Goal: Transaction & Acquisition: Purchase product/service

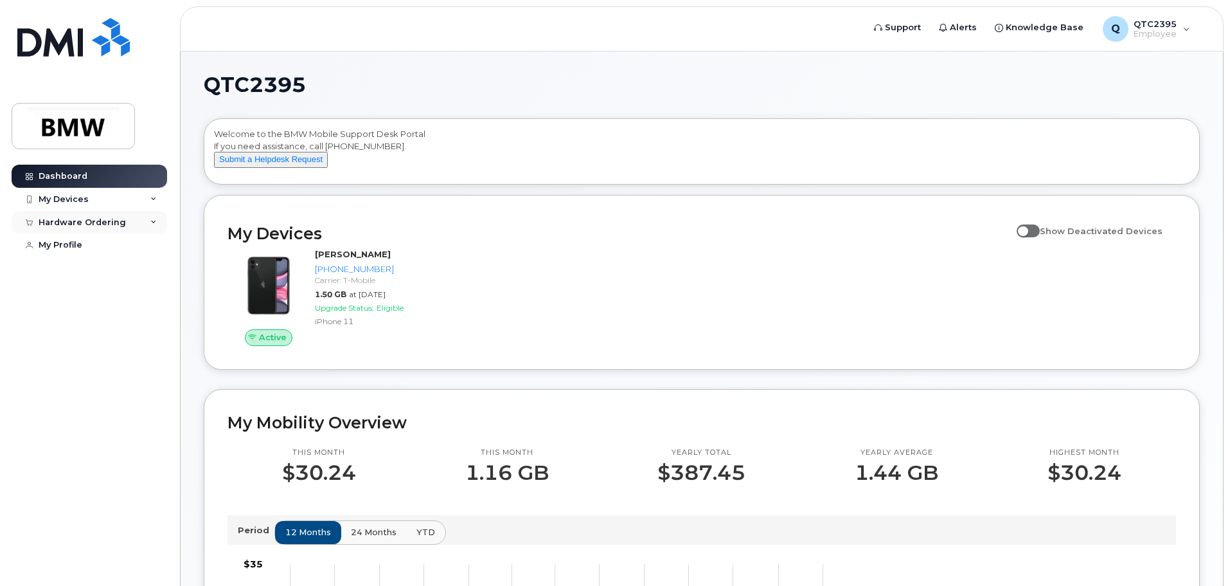
click at [154, 222] on icon at bounding box center [153, 222] width 6 height 6
click at [150, 198] on icon at bounding box center [153, 199] width 6 height 6
click at [150, 198] on div "My Devices" at bounding box center [90, 199] width 156 height 23
click at [154, 219] on icon at bounding box center [153, 222] width 6 height 6
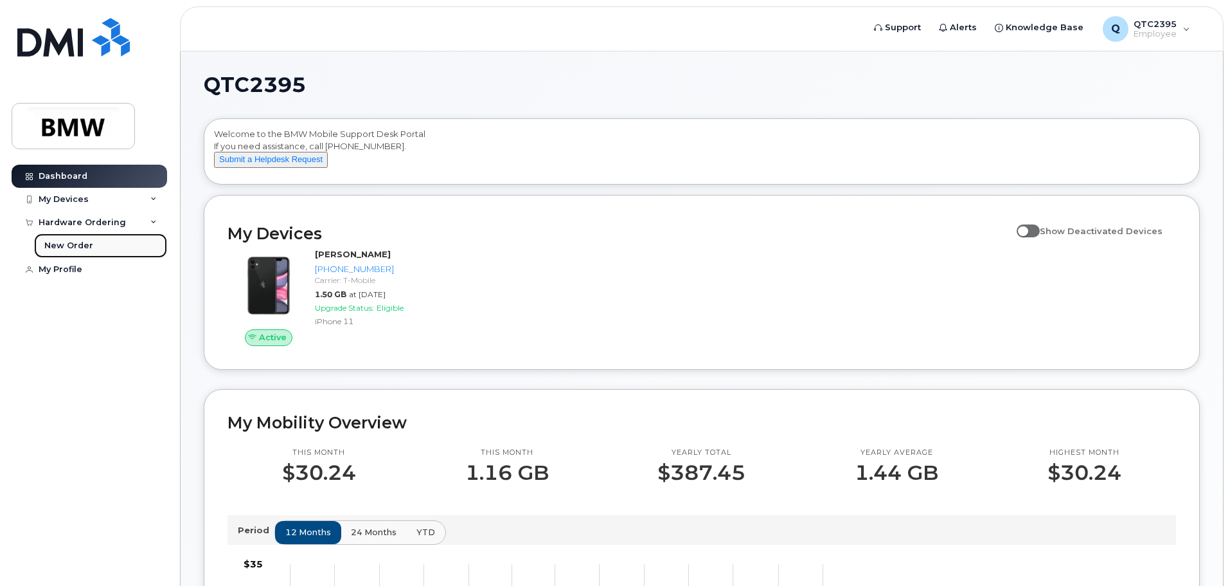
click at [66, 245] on div "New Order" at bounding box center [68, 246] width 49 height 12
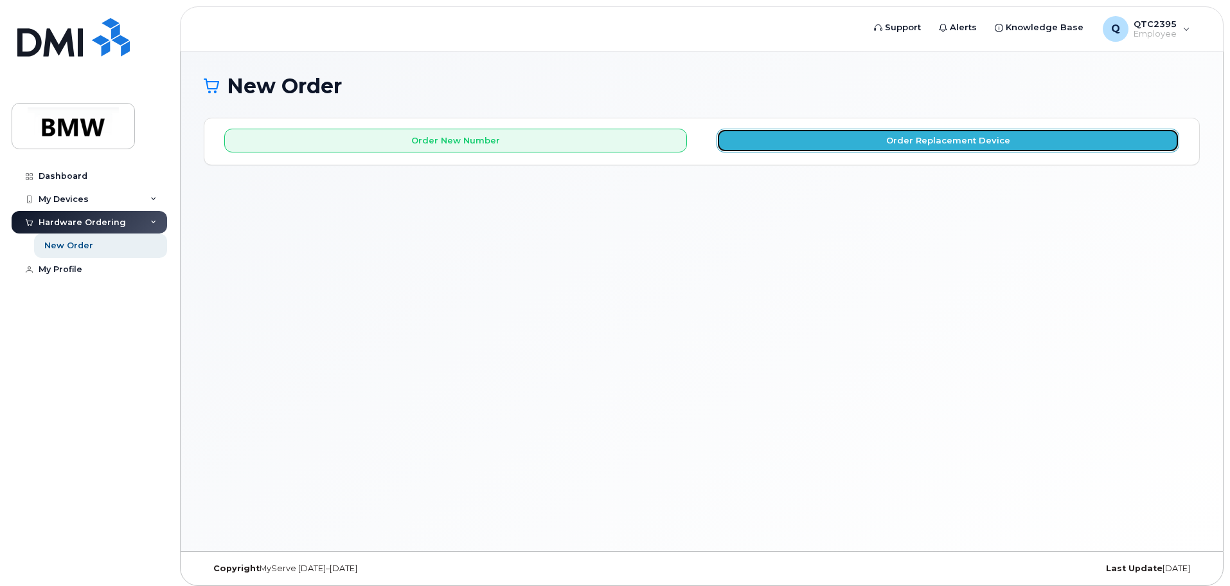
click at [967, 144] on button "Order Replacement Device" at bounding box center [948, 141] width 463 height 24
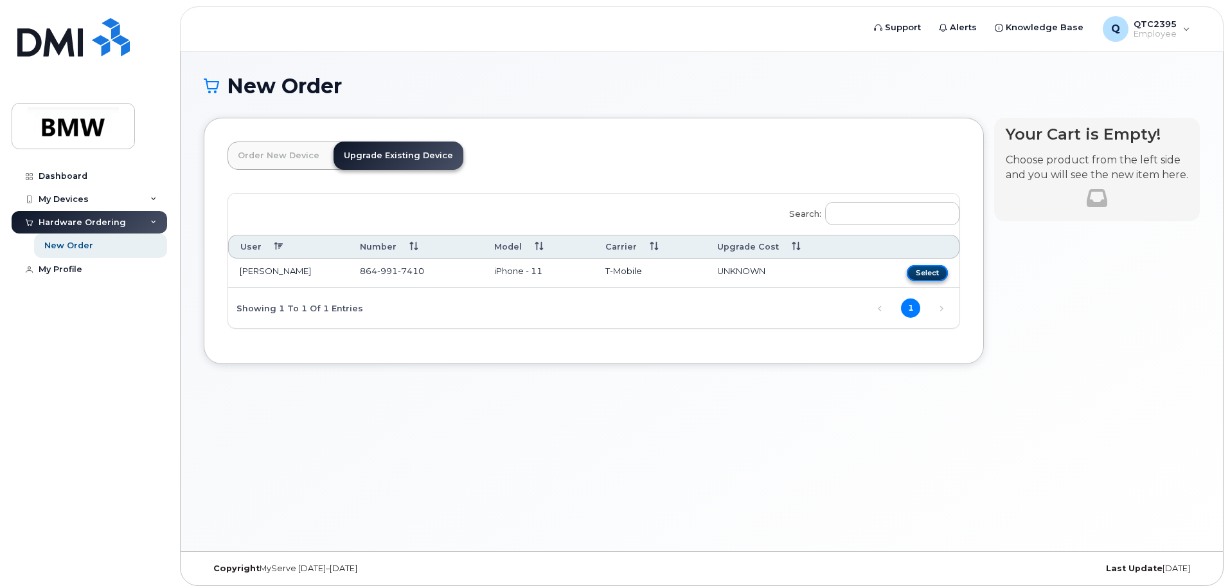
click at [923, 272] on button "Select" at bounding box center [927, 273] width 41 height 16
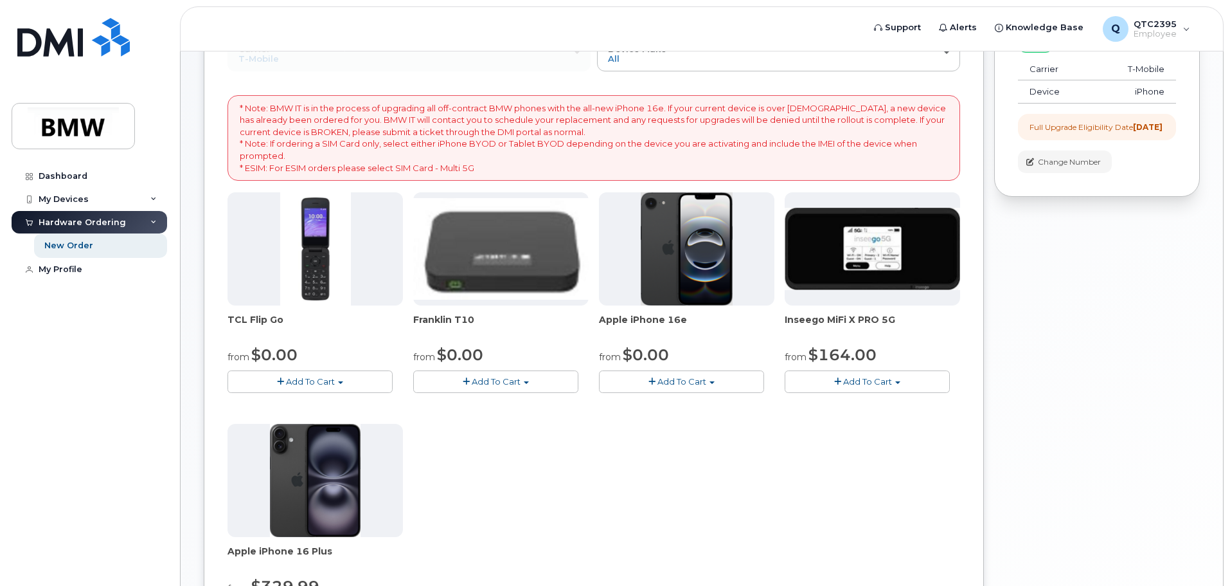
scroll to position [193, 0]
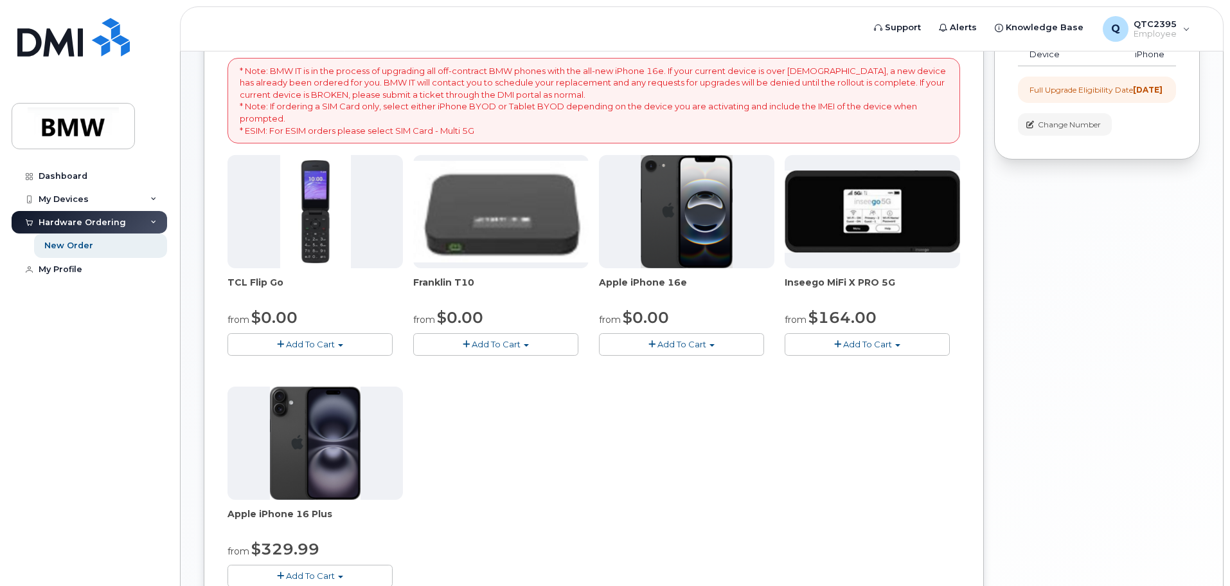
click at [704, 343] on span "Add To Cart" at bounding box center [682, 344] width 49 height 10
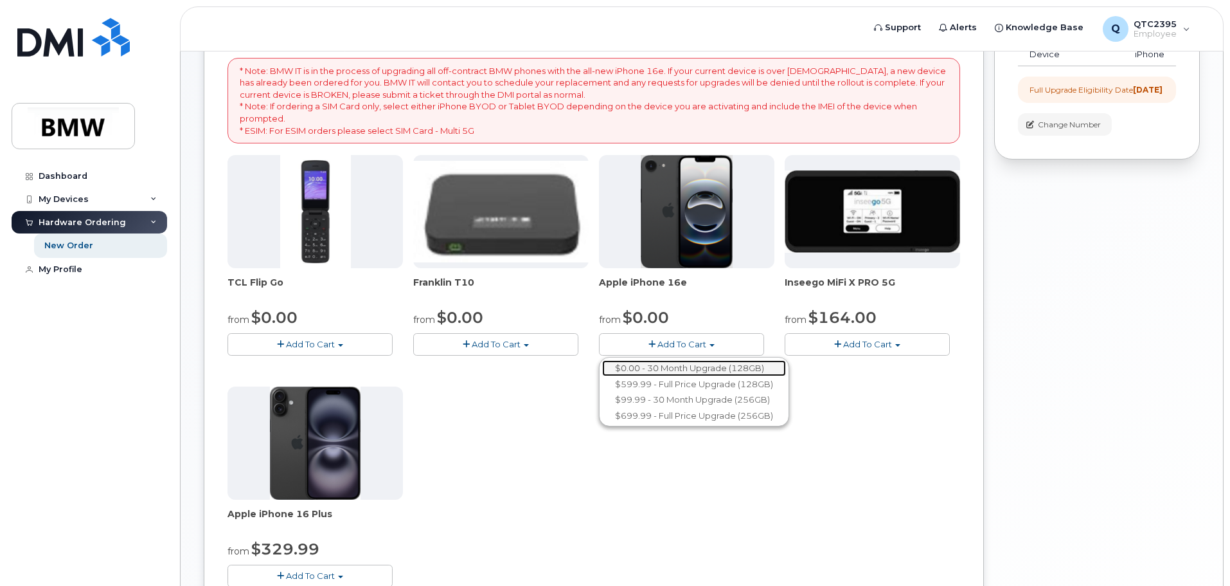
click at [715, 365] on link "$0.00 - 30 Month Upgrade (128GB)" at bounding box center [694, 368] width 184 height 16
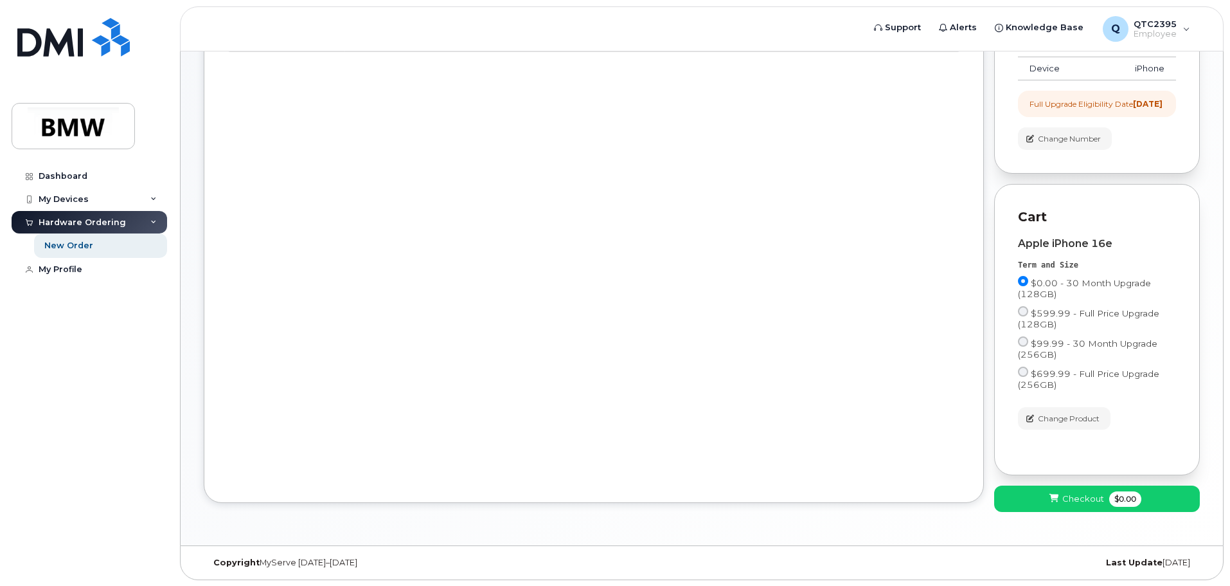
scroll to position [190, 0]
click at [1021, 280] on input "$0.00 - 30 Month Upgrade (128GB)" at bounding box center [1023, 280] width 10 height 10
click at [1023, 276] on input "$0.00 - 30 Month Upgrade (128GB)" at bounding box center [1023, 280] width 10 height 10
click at [1021, 282] on input "$0.00 - 30 Month Upgrade (128GB)" at bounding box center [1023, 280] width 10 height 10
click at [1021, 281] on input "$0.00 - 30 Month Upgrade (128GB)" at bounding box center [1023, 280] width 10 height 10
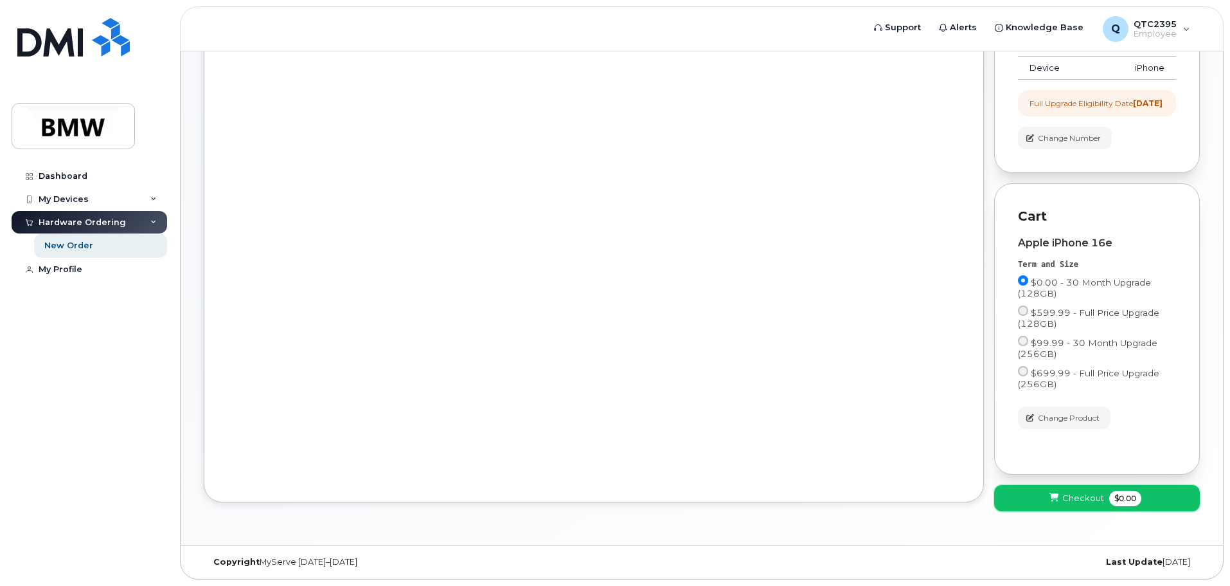
click at [1095, 496] on span "Checkout" at bounding box center [1084, 498] width 42 height 12
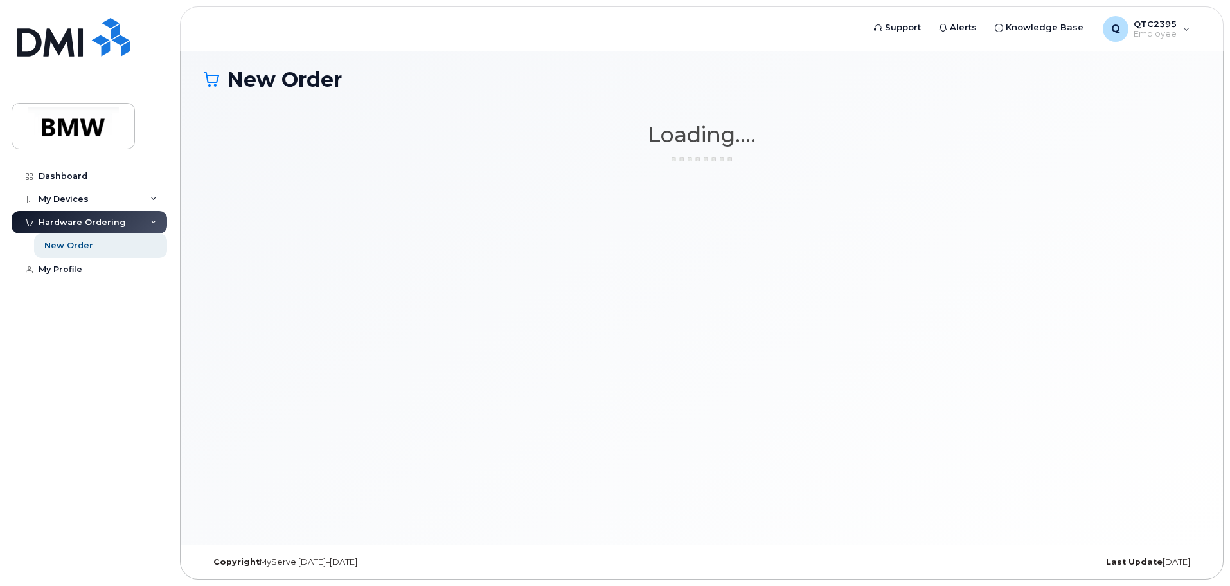
scroll to position [6, 0]
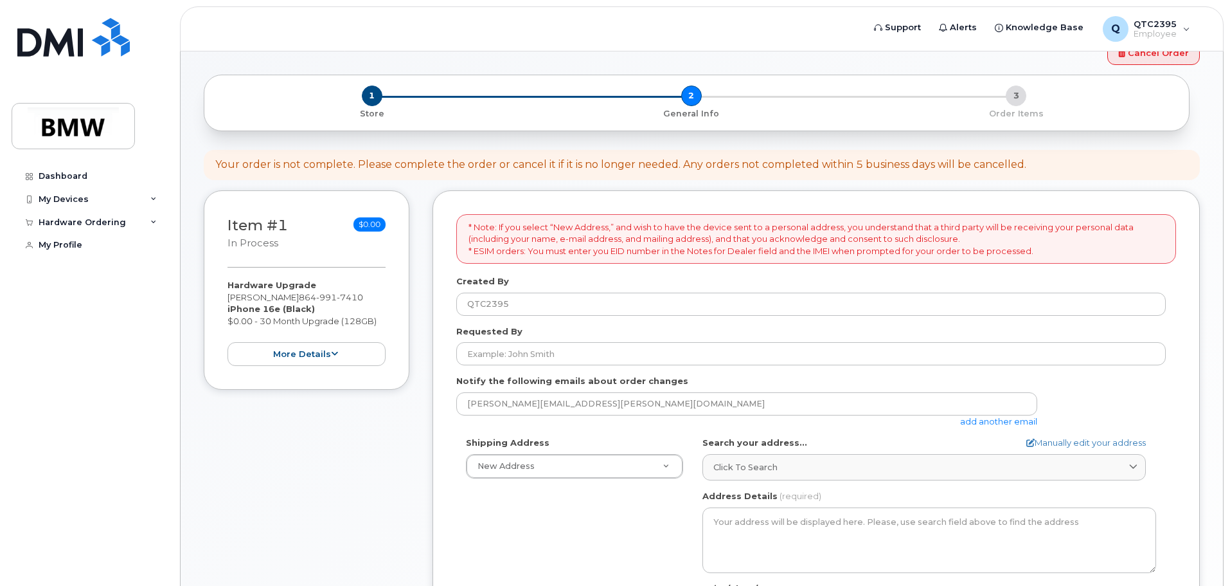
scroll to position [64, 0]
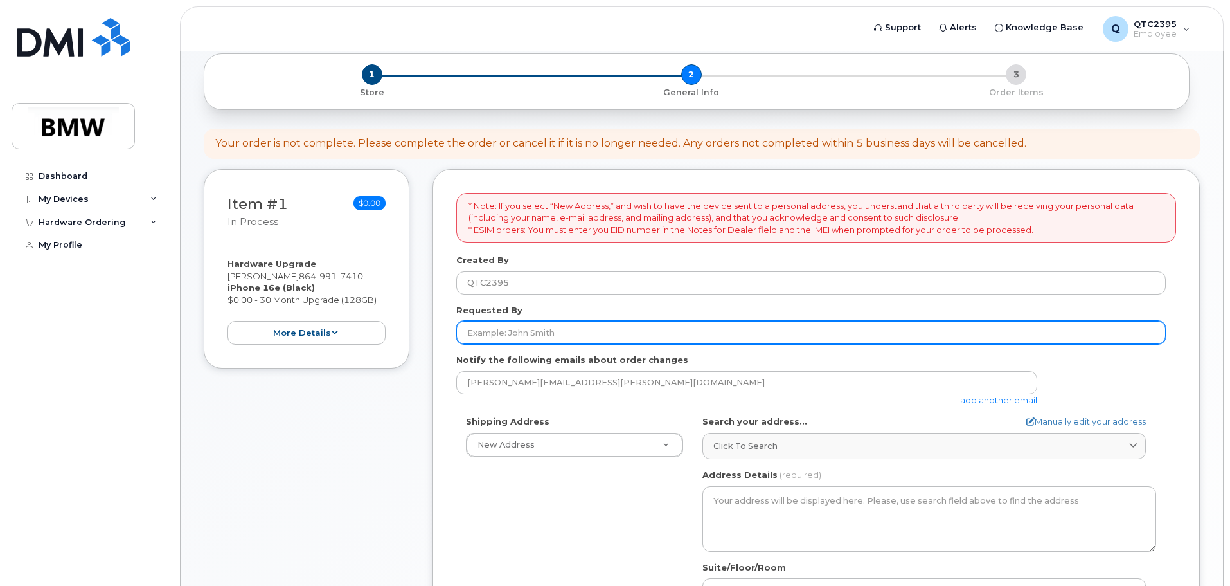
click at [549, 333] on input "Requested By" at bounding box center [811, 332] width 710 height 23
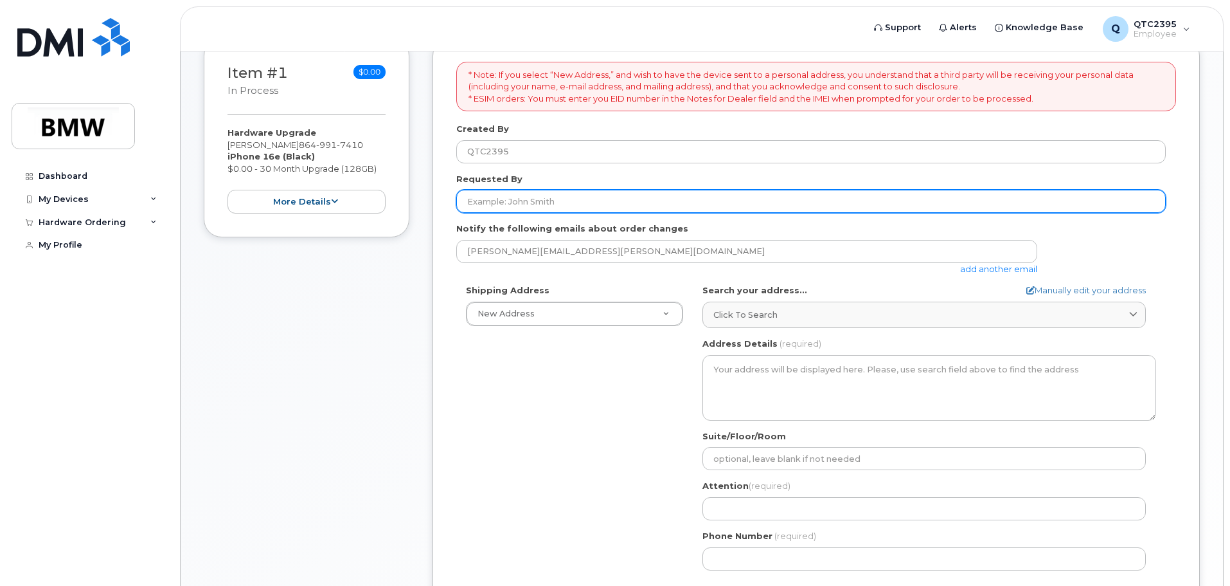
scroll to position [193, 0]
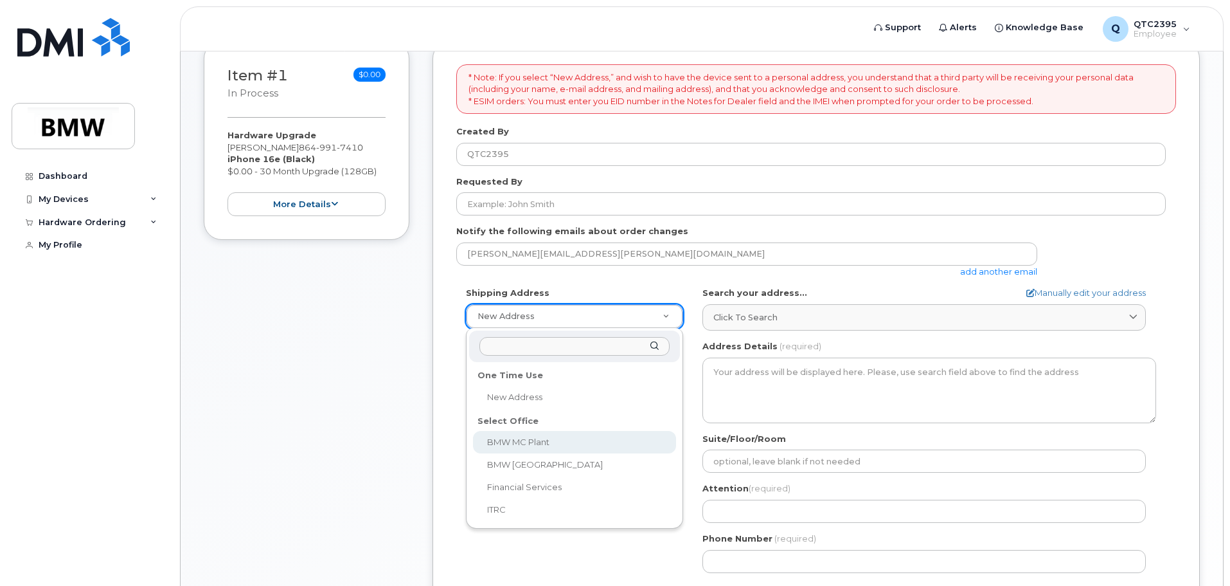
select select
type textarea "1400 Highway 101 S GREER SC 29651-6731 UNITED STATES Greer South Carolina 29651…"
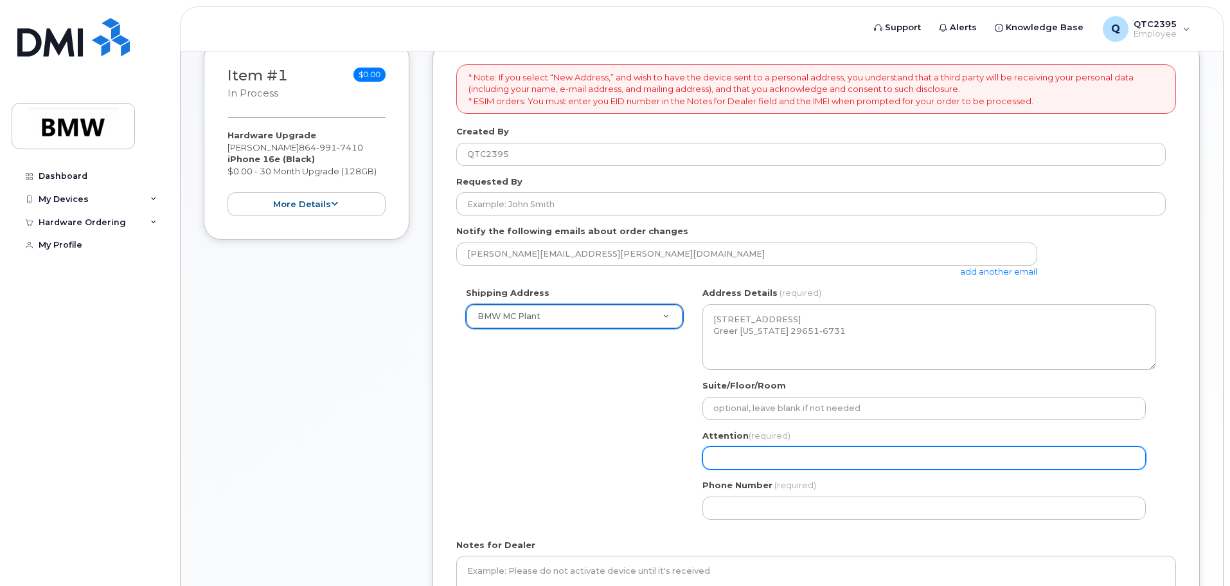
click at [776, 457] on input "Attention (required)" at bounding box center [925, 457] width 444 height 23
select select
type input "J"
select select
type input "Jo"
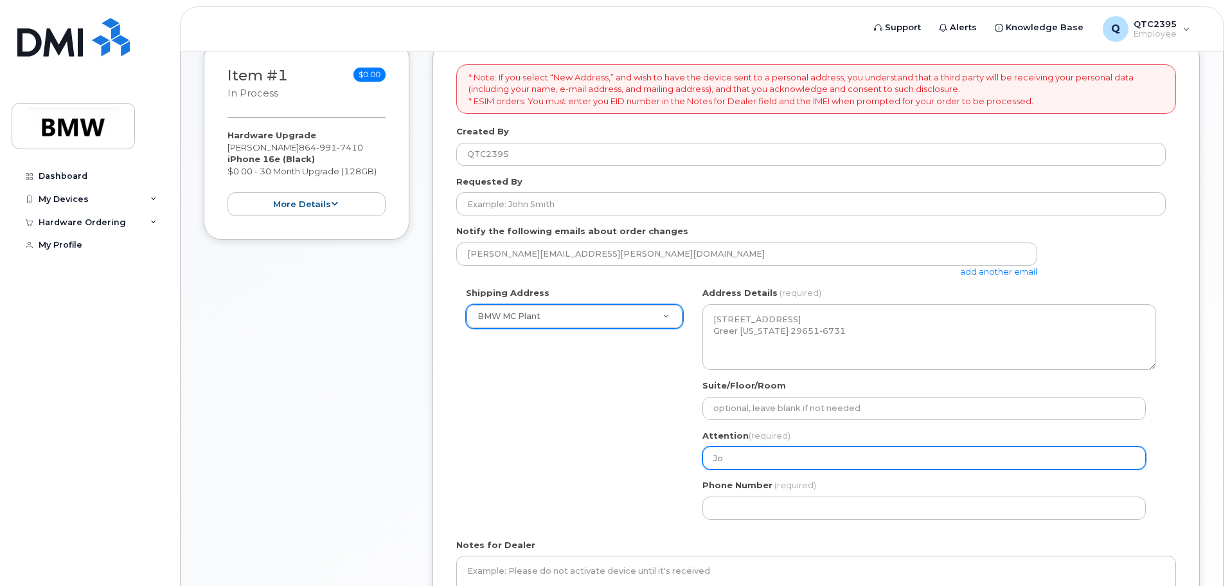
select select
type input "Jos"
select select
type input "Josh"
select select
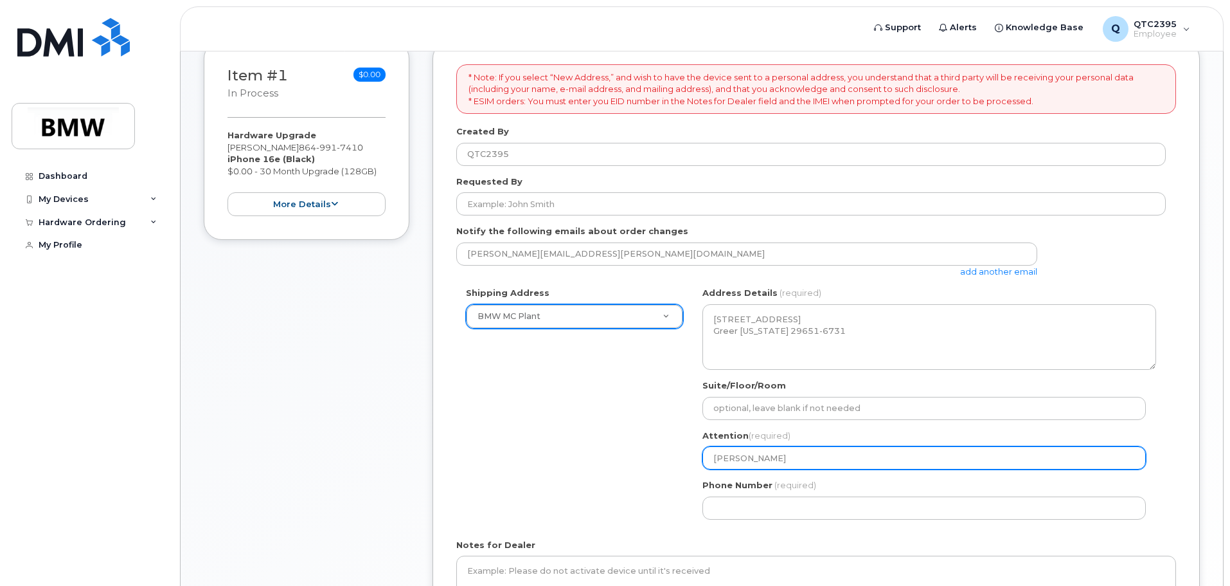
type input "Josh J"
select select
type input "Josh Je"
select select
type input "Josh Jer"
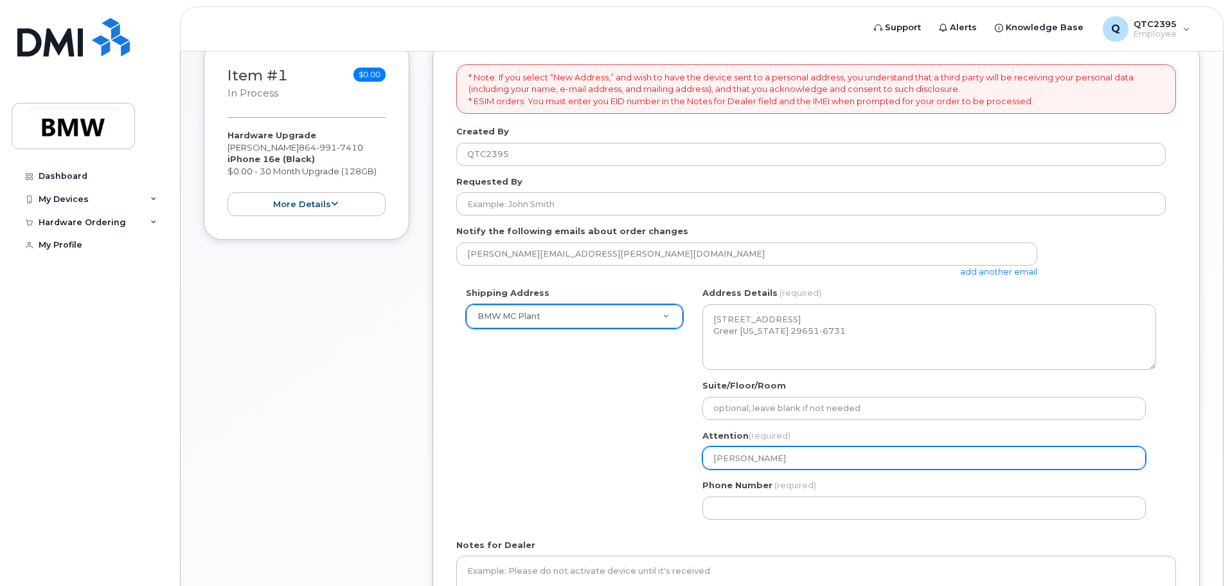
select select
type input "Josh Jerd"
select select
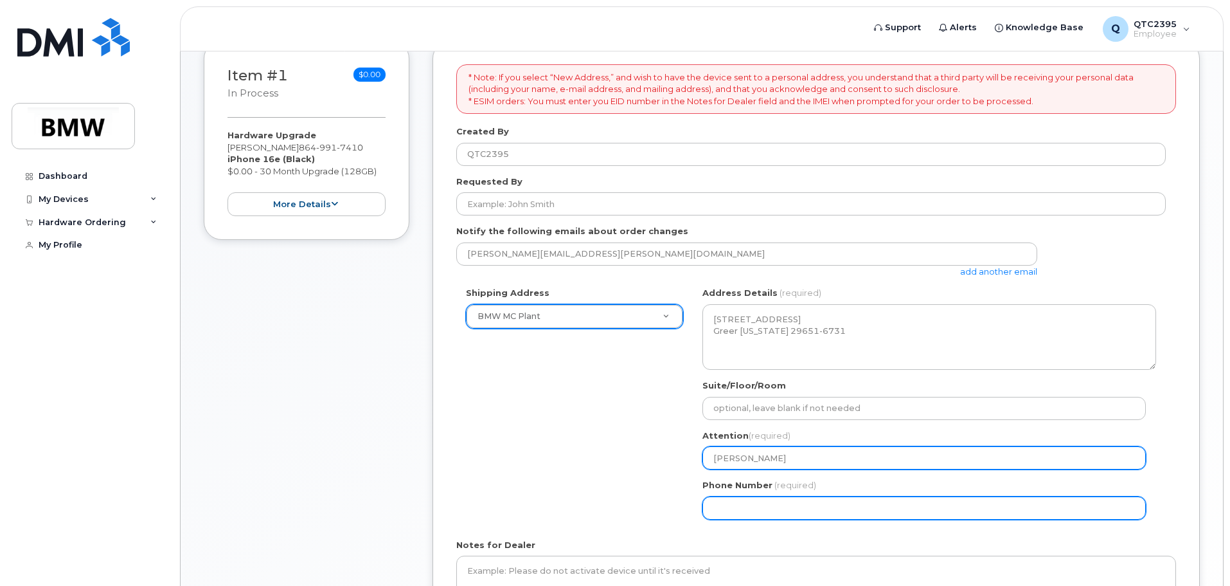
type input "Josh Jerde"
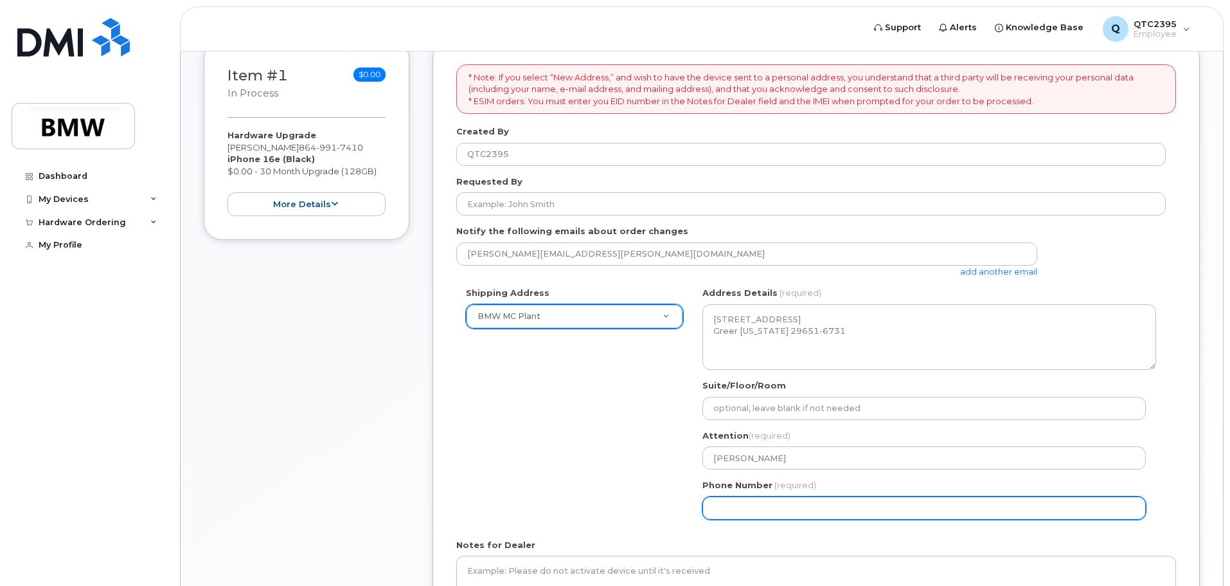
click at [852, 512] on input "Phone Number" at bounding box center [925, 507] width 444 height 23
select select
click at [771, 507] on input "864" at bounding box center [925, 507] width 444 height 23
type input "864991741"
select select
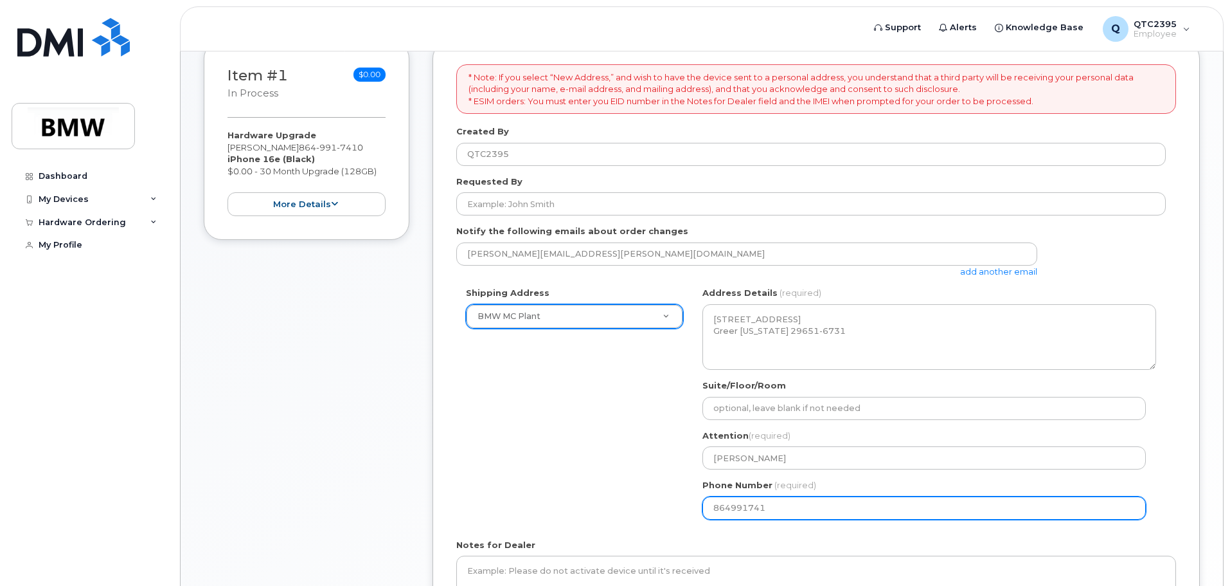
type input "8649917410"
click at [730, 508] on input "8649917410" at bounding box center [925, 507] width 444 height 23
select select
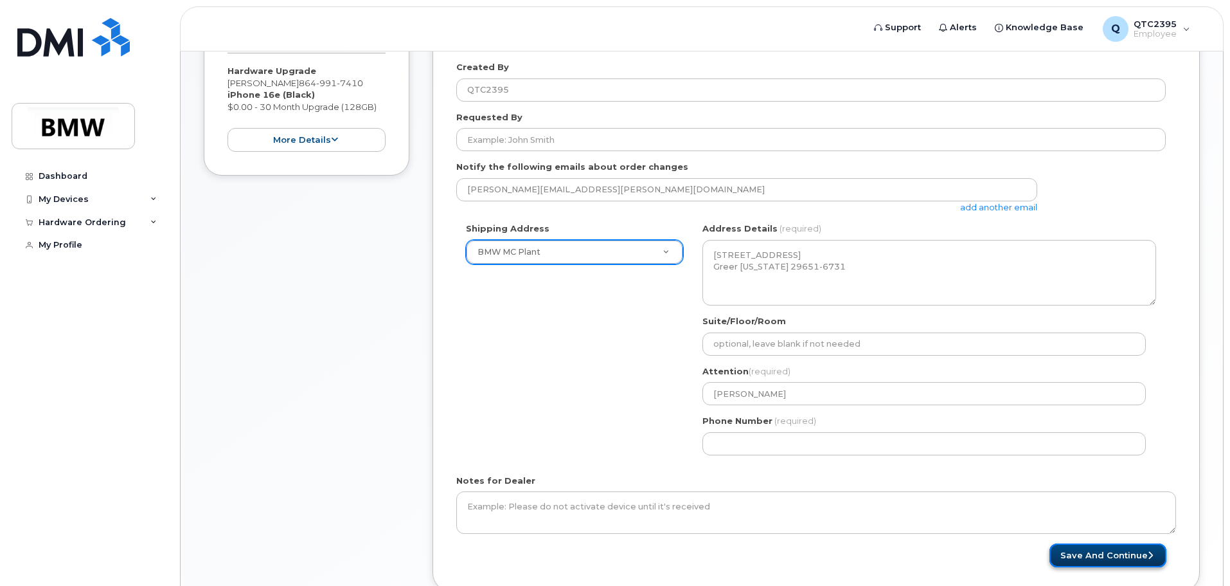
click at [1117, 559] on button "Save and Continue" at bounding box center [1108, 555] width 117 height 24
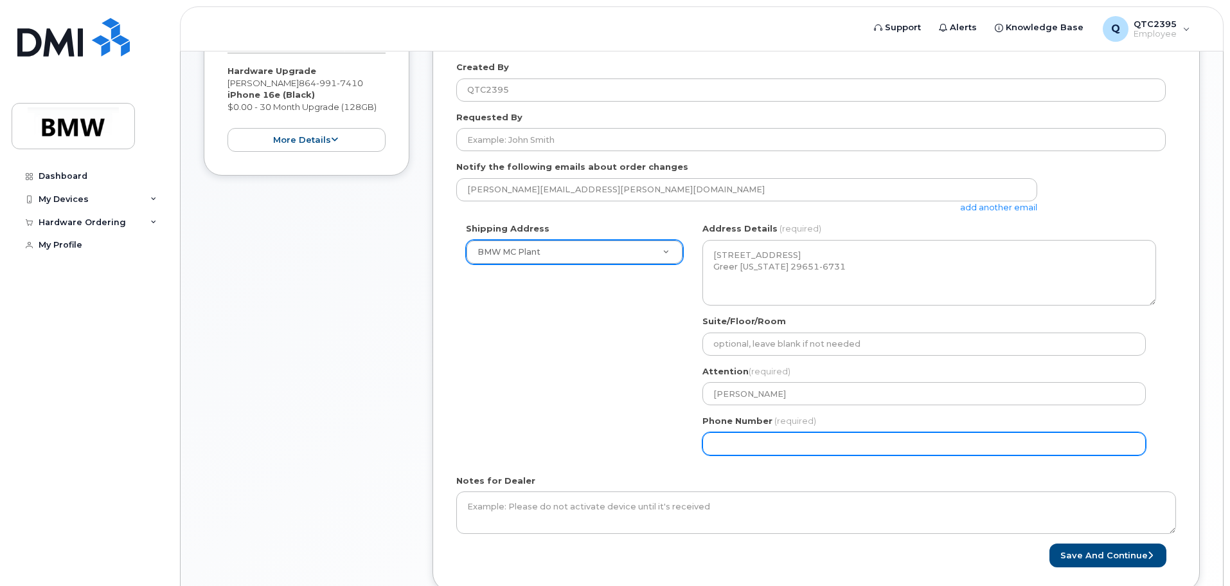
click at [733, 443] on input "Phone Number" at bounding box center [925, 443] width 444 height 23
select select
type input "8649917410"
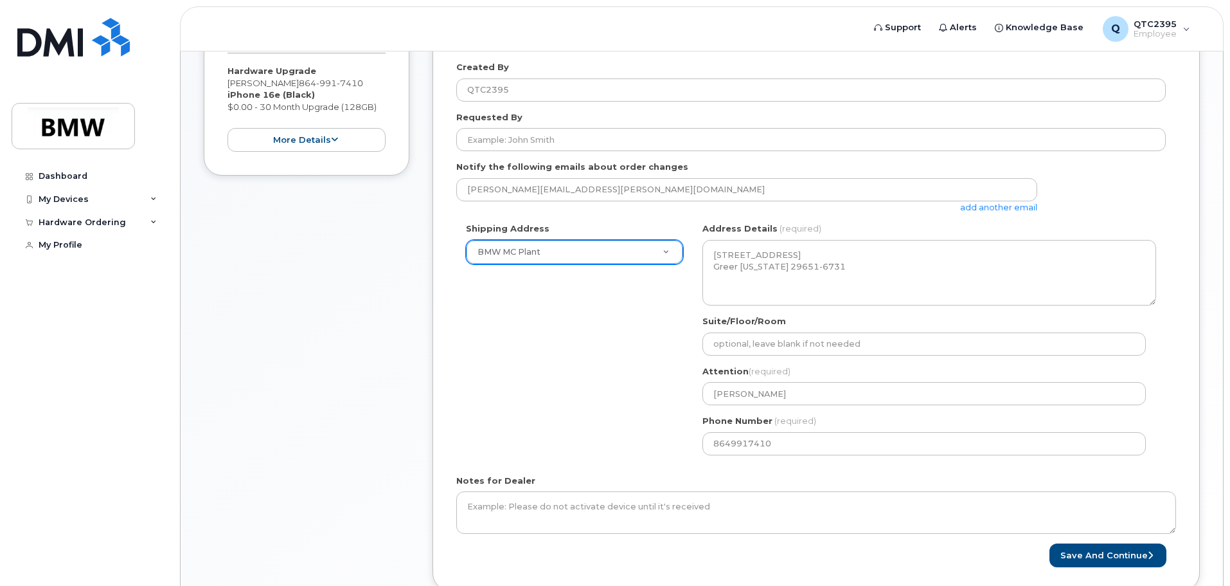
click at [861, 474] on div "Notes for Dealer" at bounding box center [816, 503] width 720 height 59
click at [1090, 555] on button "Save and Continue" at bounding box center [1108, 555] width 117 height 24
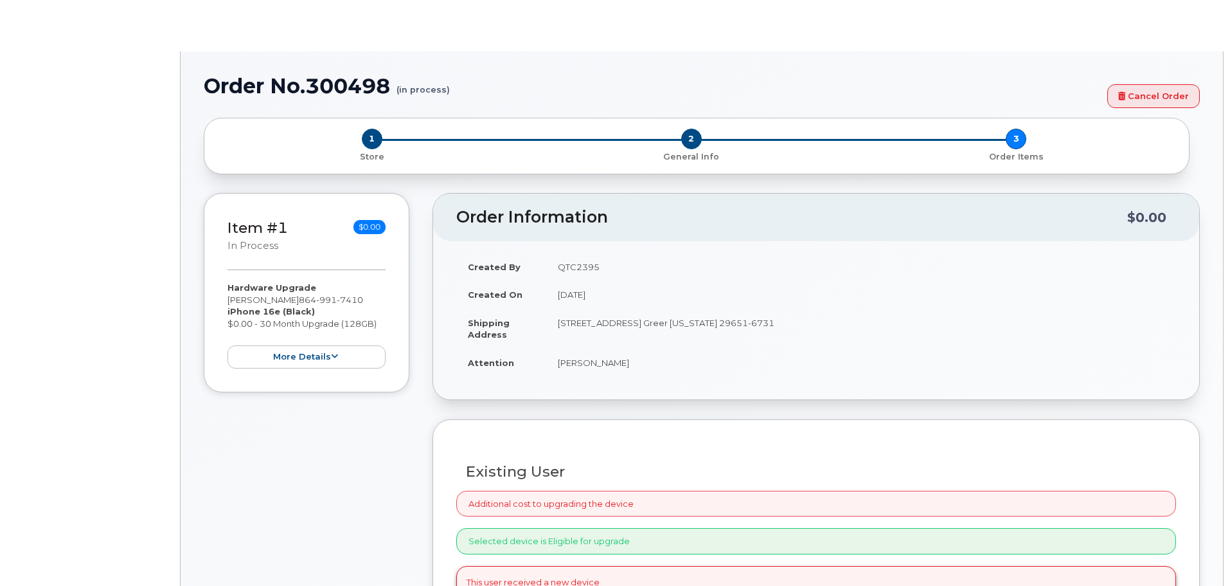
select select "1895454"
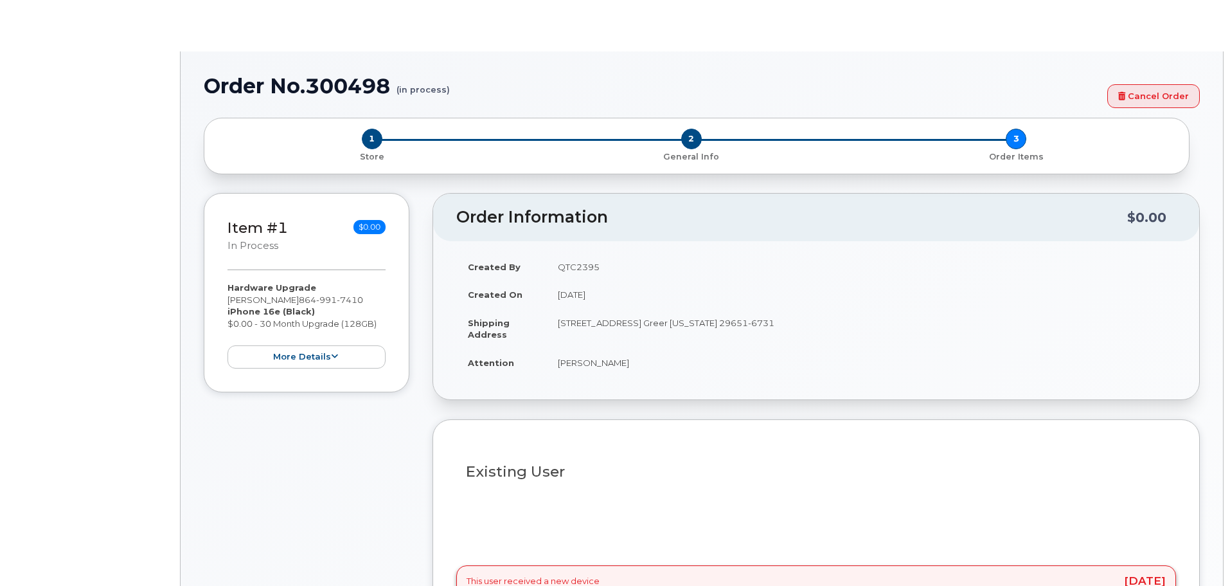
type input "1902032"
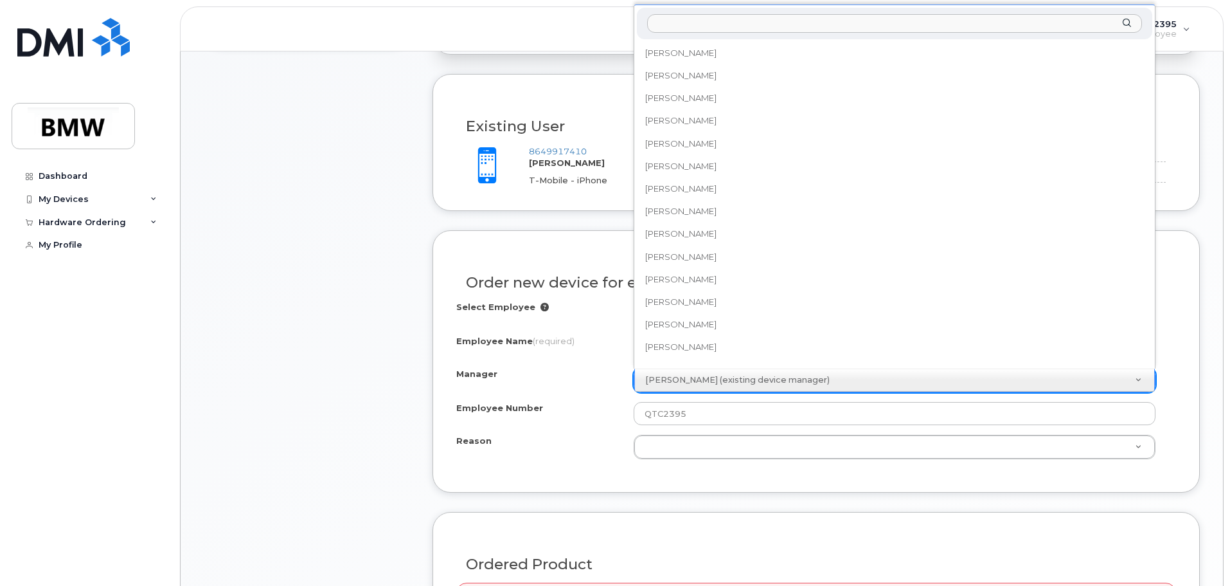
scroll to position [15844, 0]
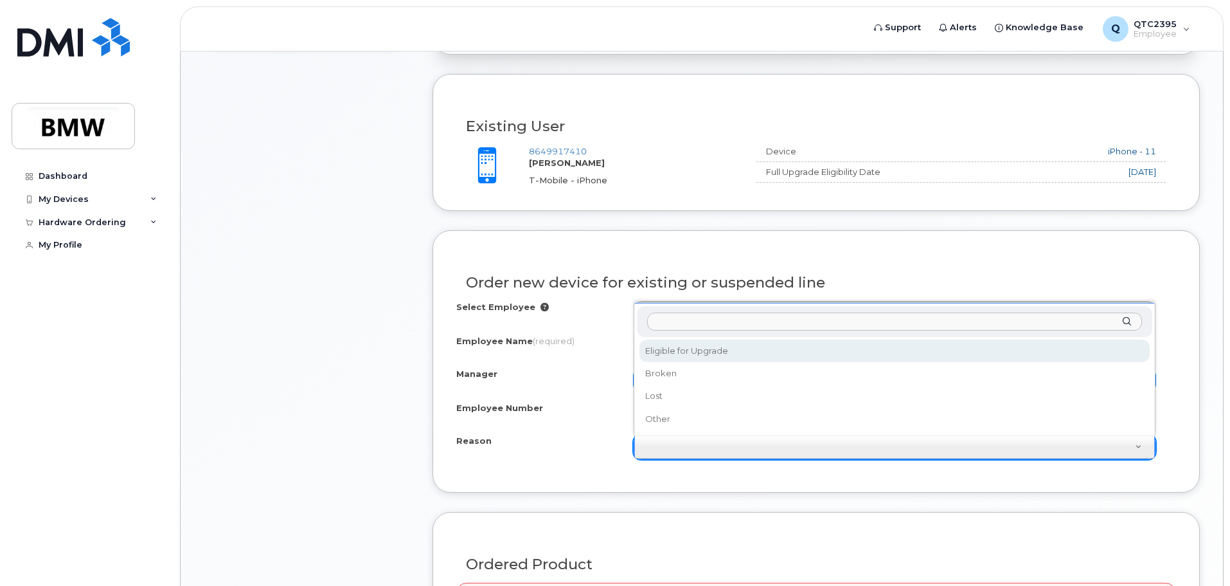
select select "eligible_for_upgrade"
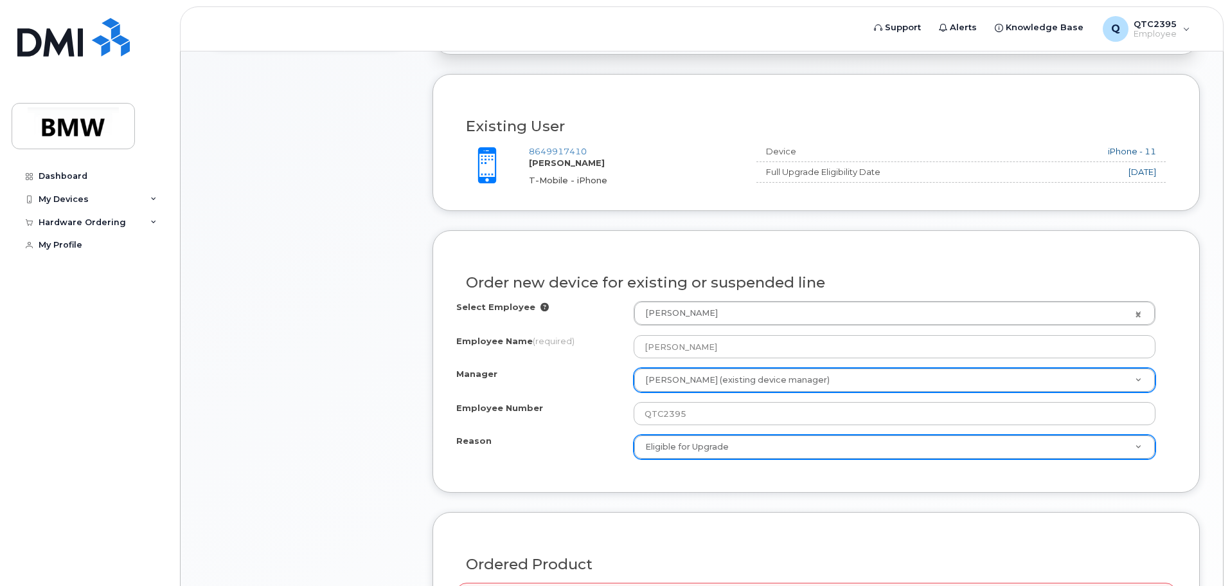
click at [539, 482] on div "Order new device for existing or suspended line Select Employee Joshua Jerde 19…" at bounding box center [816, 361] width 767 height 262
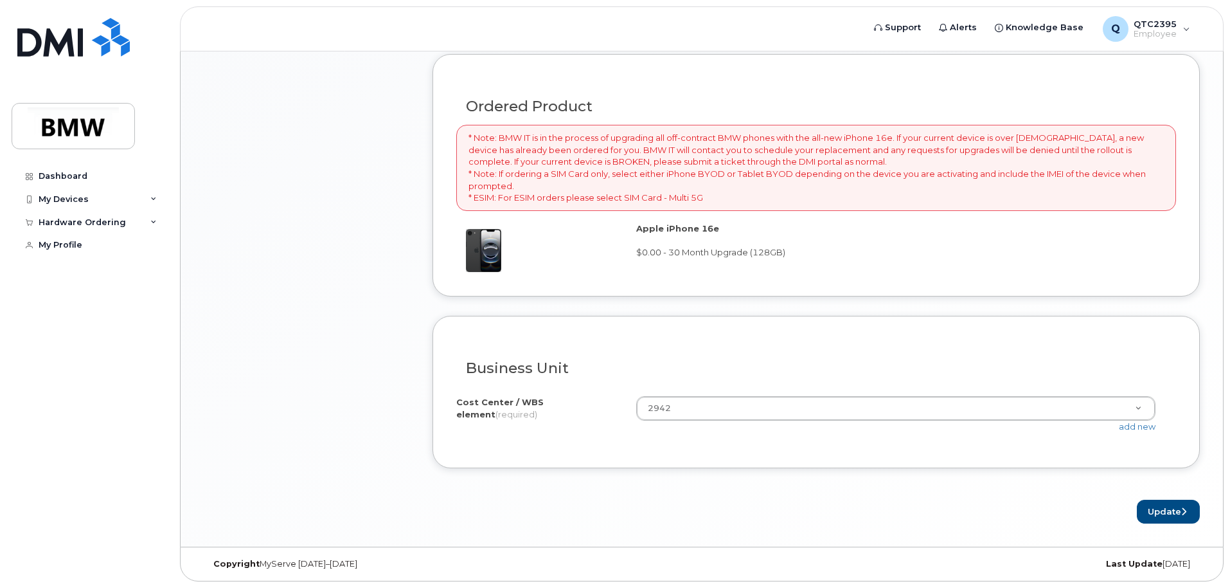
scroll to position [845, 0]
click at [1162, 508] on button "Update" at bounding box center [1168, 510] width 63 height 24
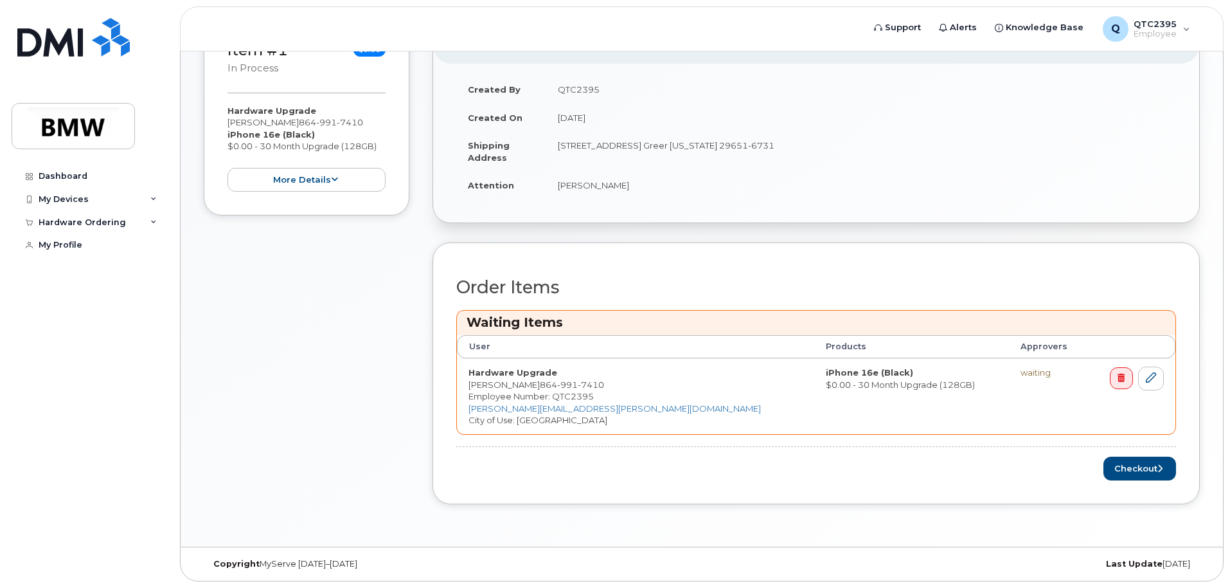
scroll to position [274, 0]
click at [1124, 467] on button "Checkout" at bounding box center [1140, 466] width 73 height 24
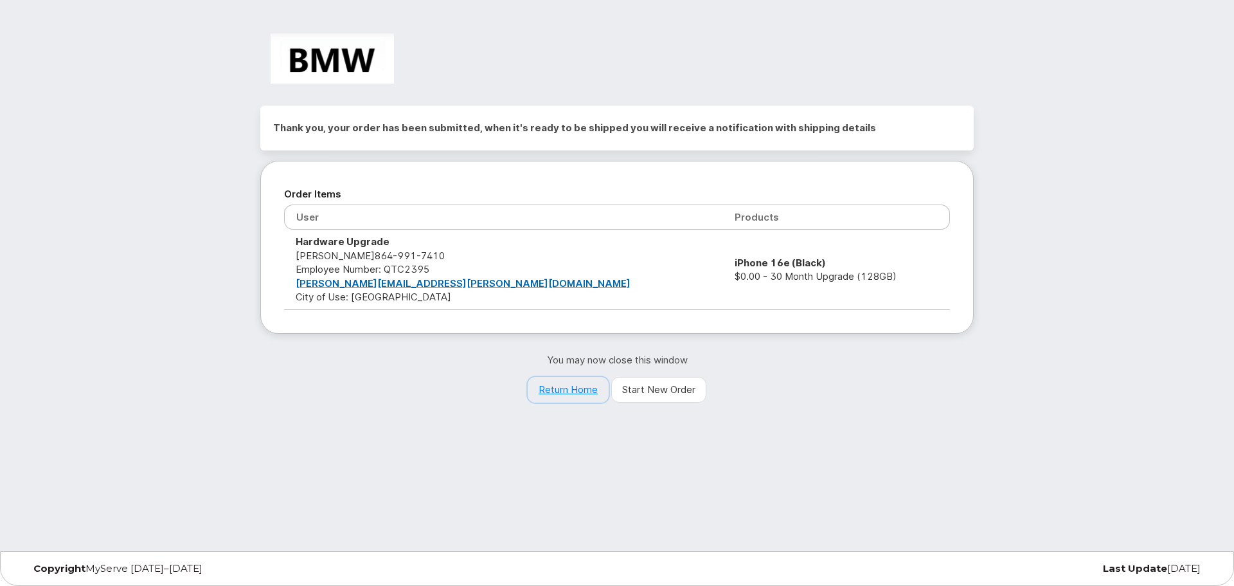
click at [582, 390] on link "Return Home" at bounding box center [568, 390] width 81 height 26
